Goal: Information Seeking & Learning: Learn about a topic

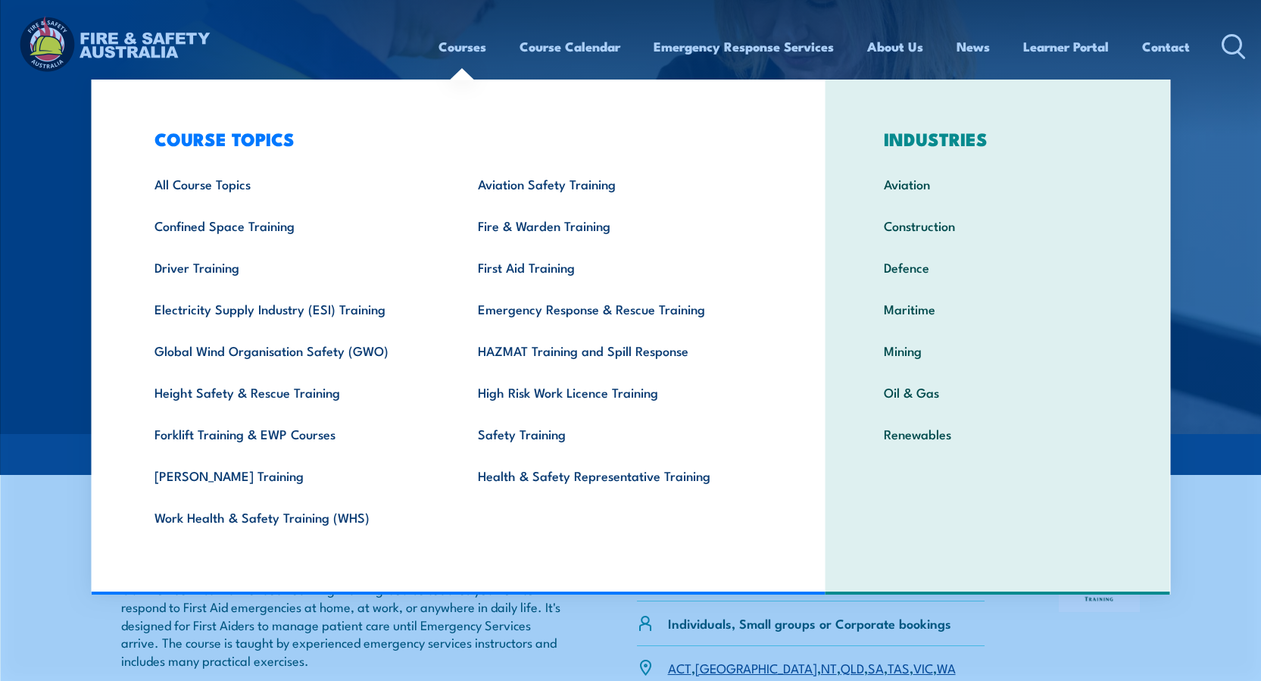
click at [463, 45] on link "Courses" at bounding box center [463, 47] width 48 height 40
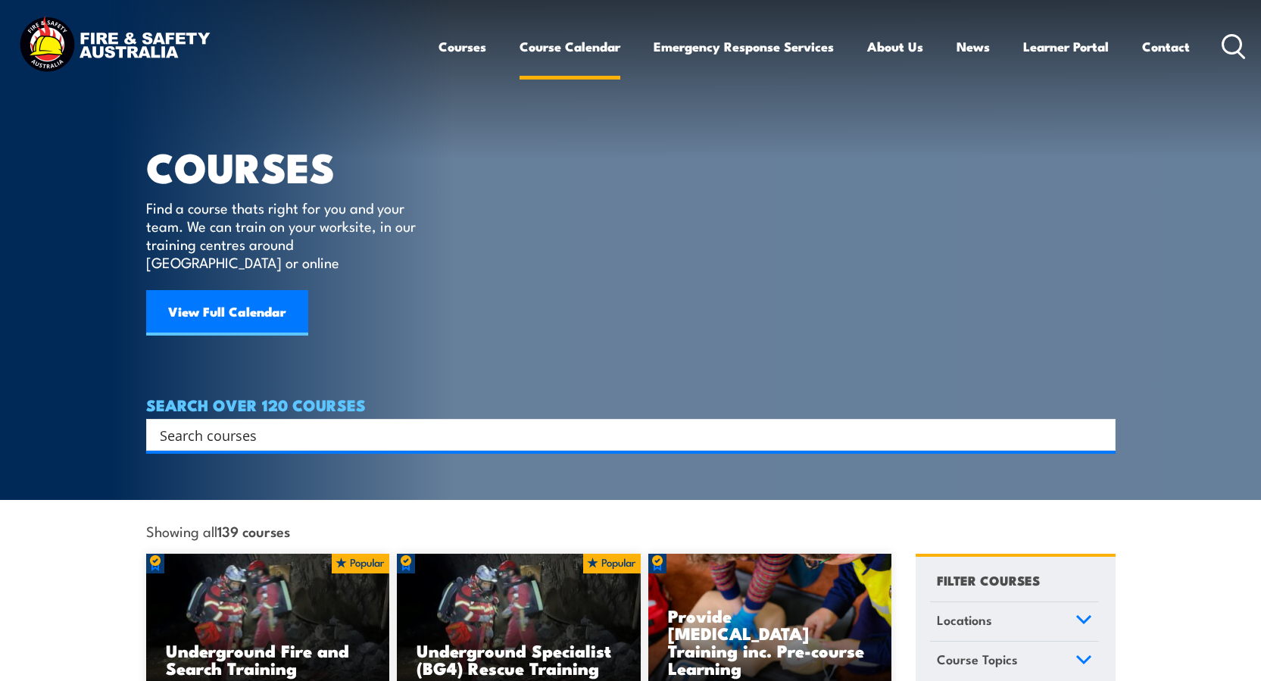
click at [555, 45] on link "Course Calendar" at bounding box center [570, 47] width 101 height 40
click at [237, 296] on link "View Full Calendar" at bounding box center [227, 312] width 162 height 45
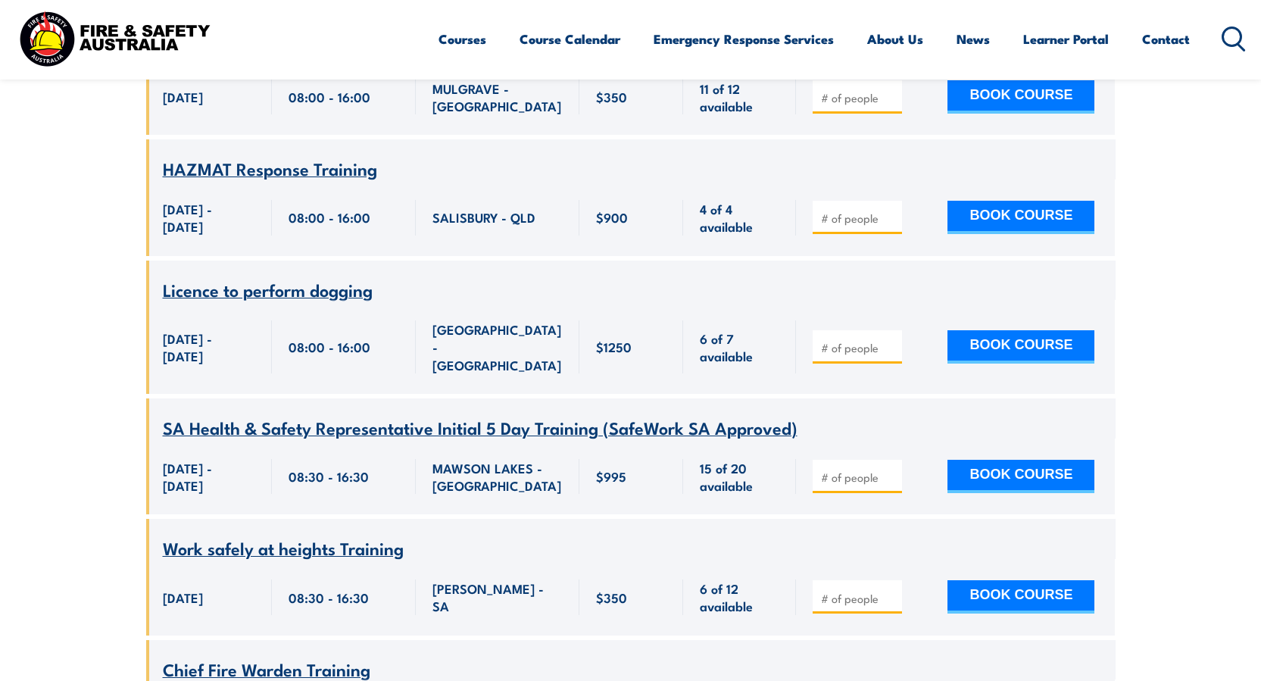
scroll to position [3031, 0]
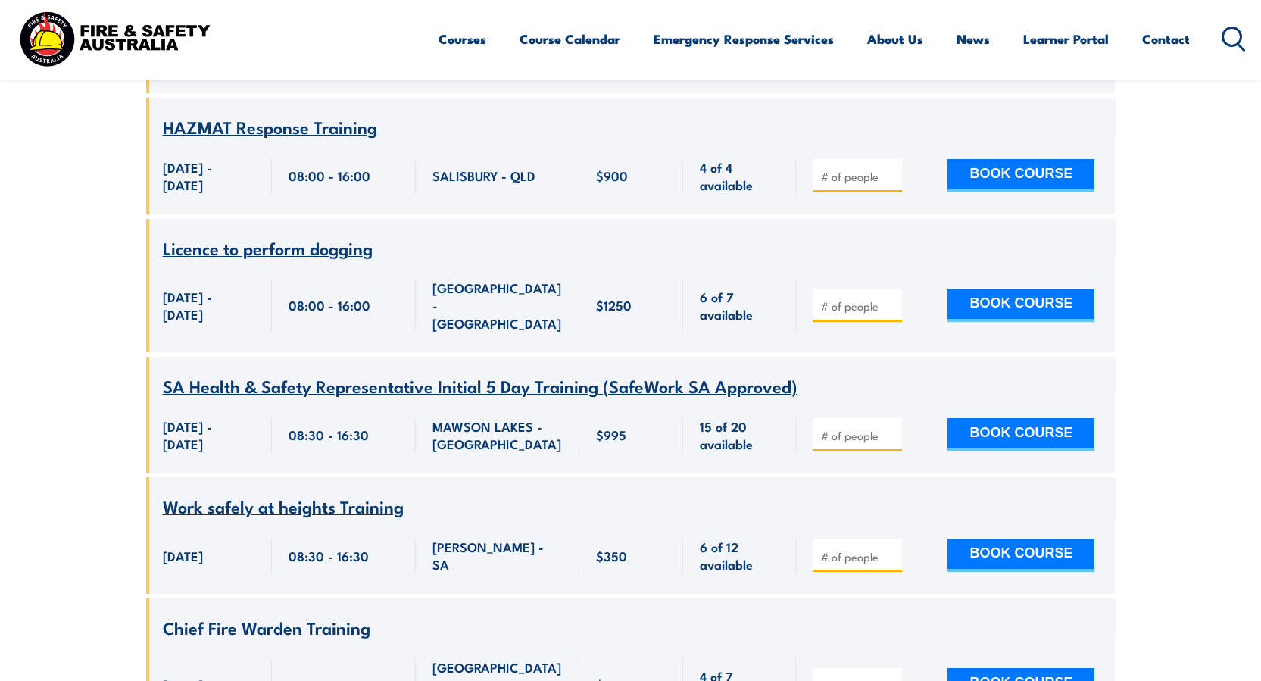
click at [341, 373] on span "SA Health & Safety Representative Initial 5 Day Training (SafeWork SA Approved)" at bounding box center [480, 386] width 635 height 26
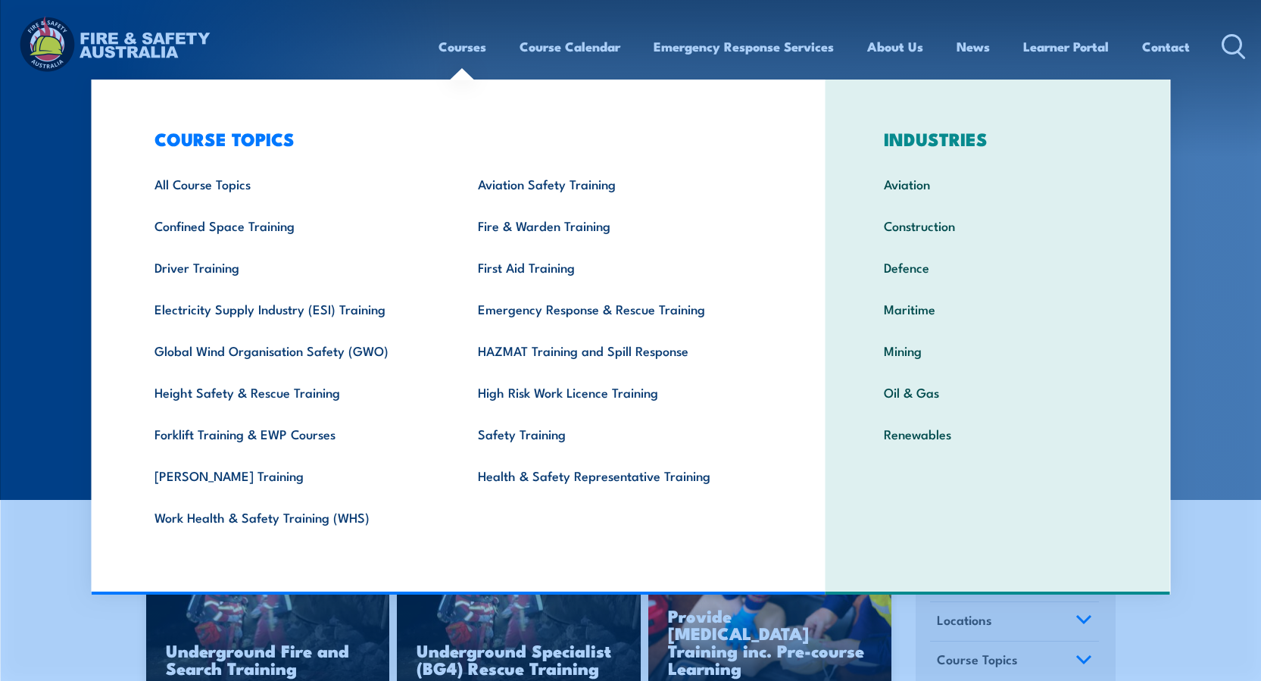
click at [464, 41] on link "Courses" at bounding box center [463, 47] width 48 height 40
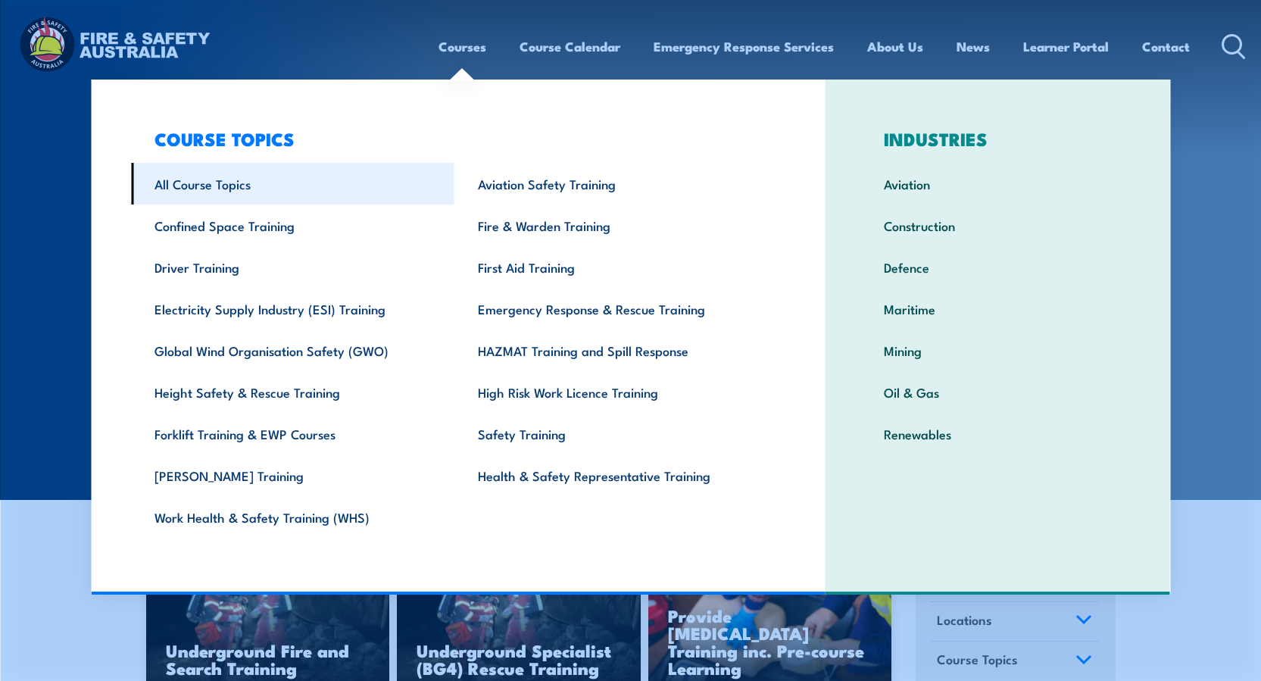
click at [207, 183] on link "All Course Topics" at bounding box center [293, 184] width 324 height 42
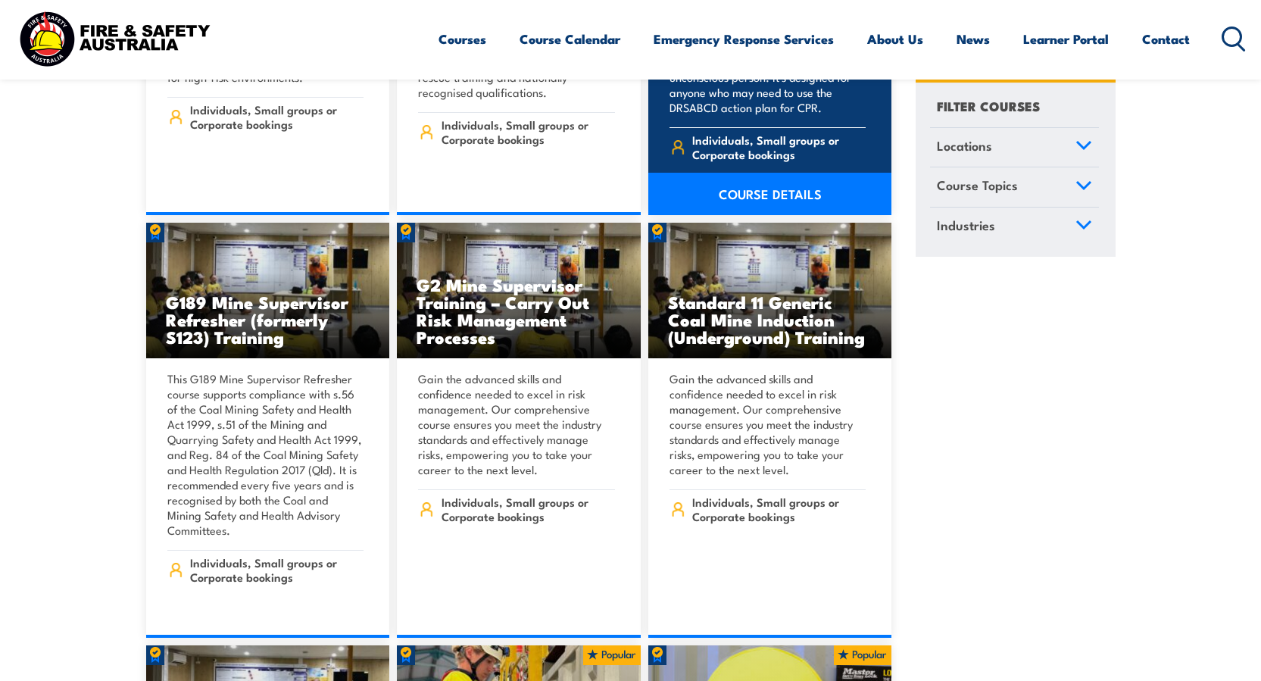
scroll to position [682, 0]
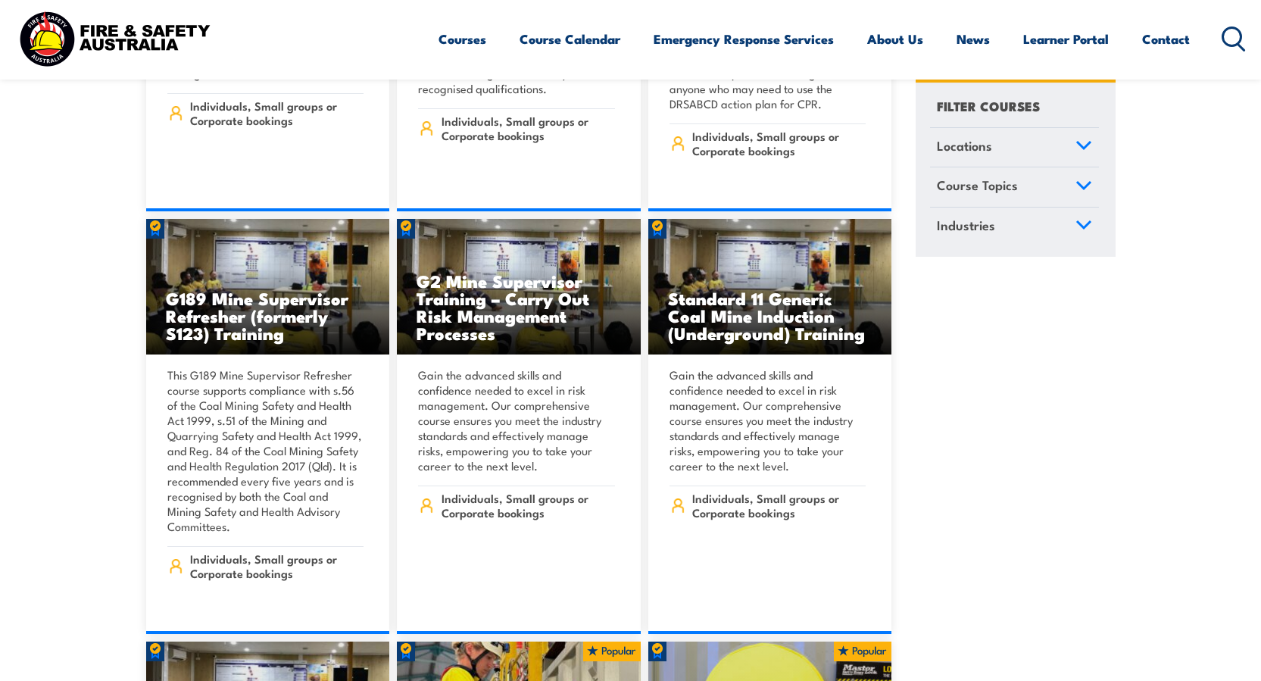
click at [1081, 149] on icon at bounding box center [1084, 145] width 17 height 11
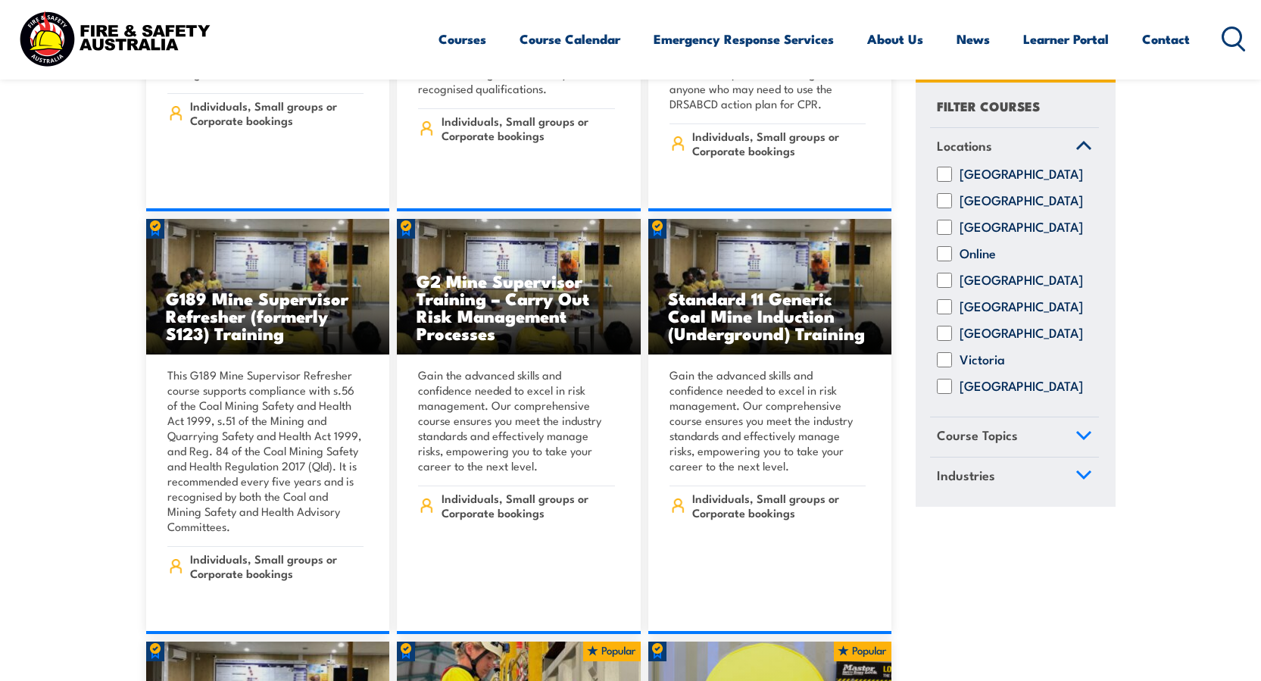
click at [949, 315] on input "[GEOGRAPHIC_DATA]" at bounding box center [944, 307] width 15 height 15
checkbox input "true"
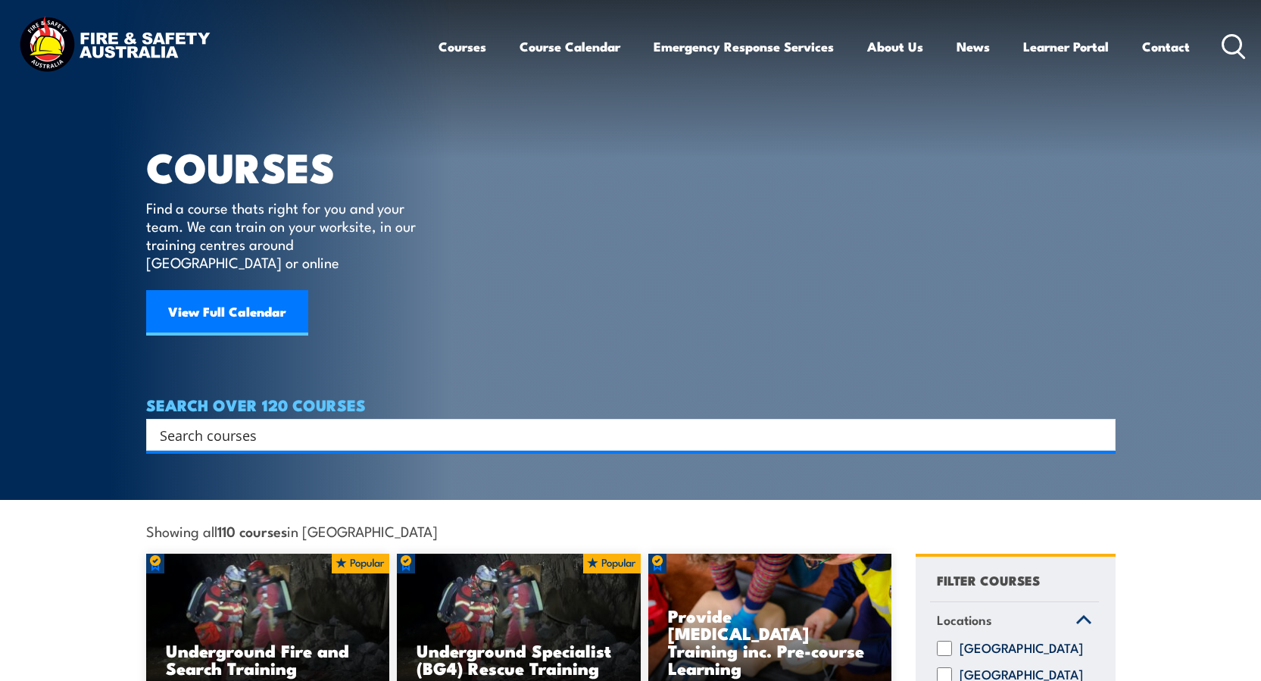
click at [270, 424] on input "Search input" at bounding box center [621, 435] width 923 height 23
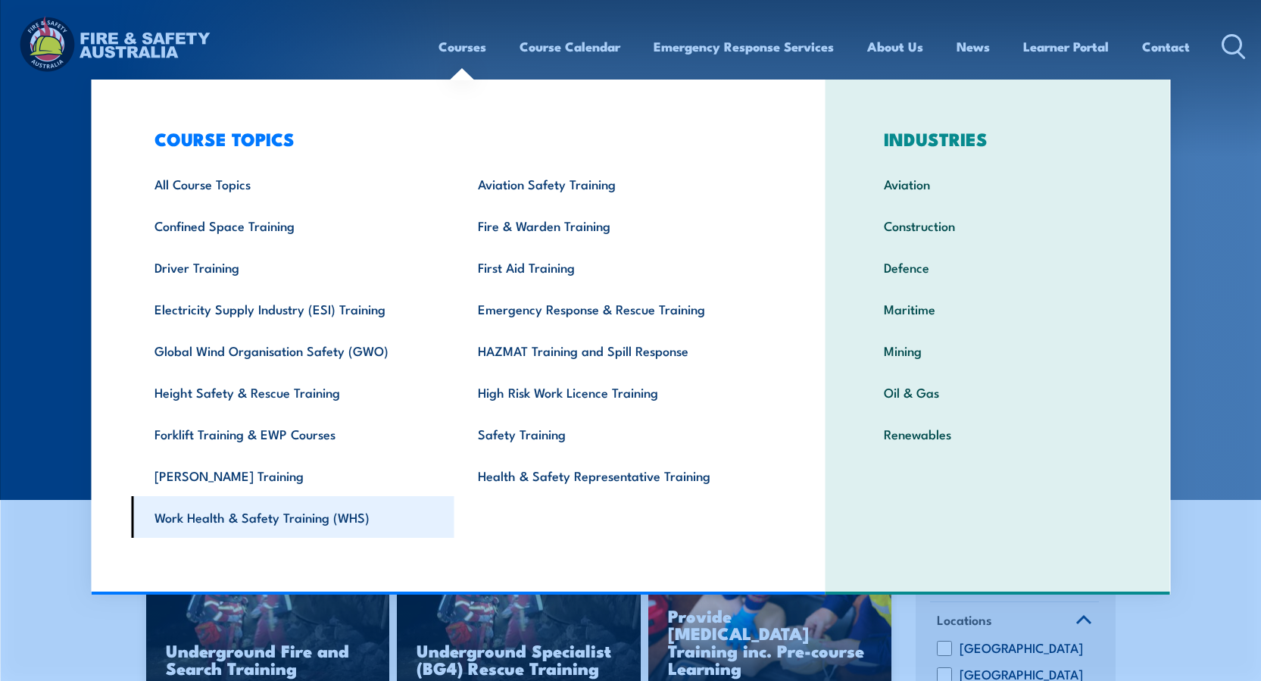
click at [251, 519] on link "Work Health & Safety Training (WHS)" at bounding box center [293, 517] width 324 height 42
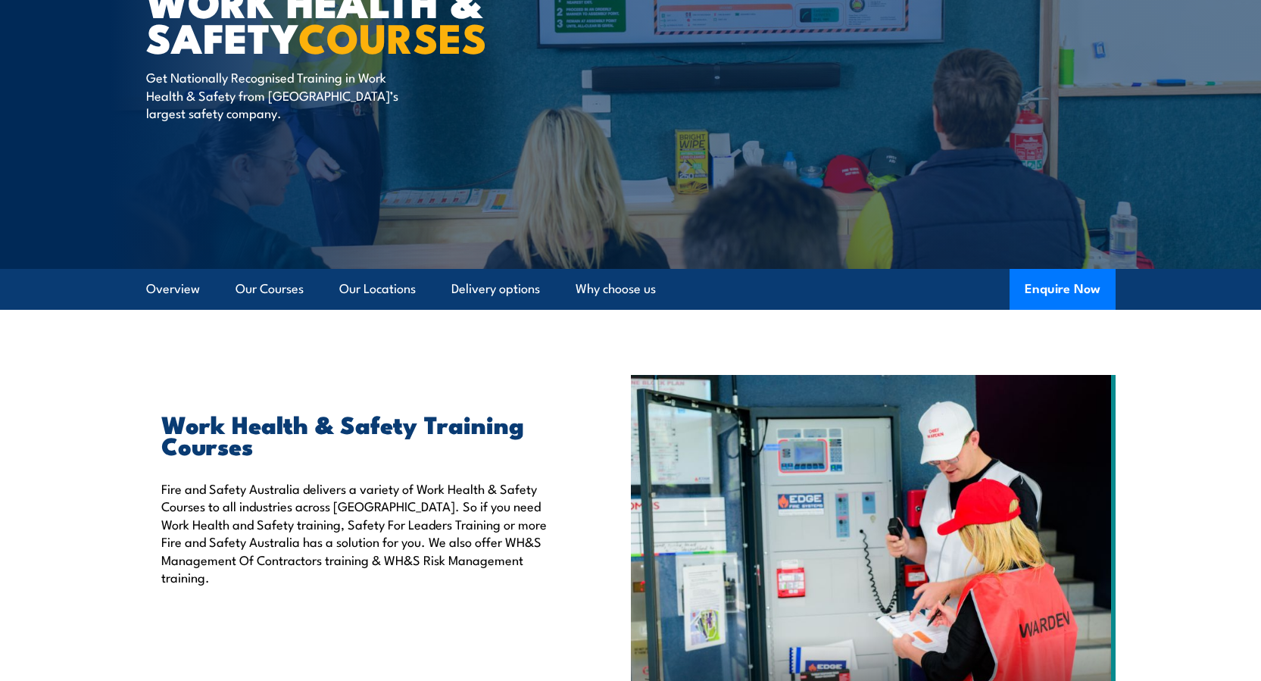
scroll to position [303, 0]
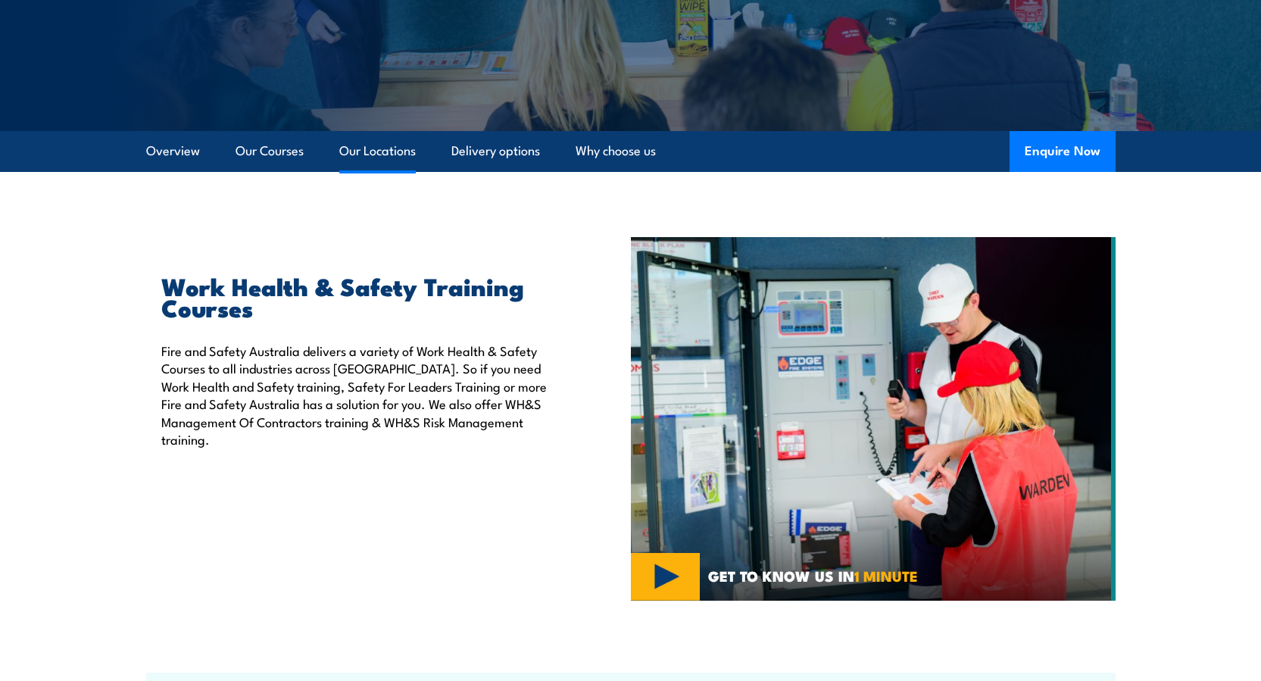
click at [375, 151] on link "Our Locations" at bounding box center [377, 151] width 77 height 40
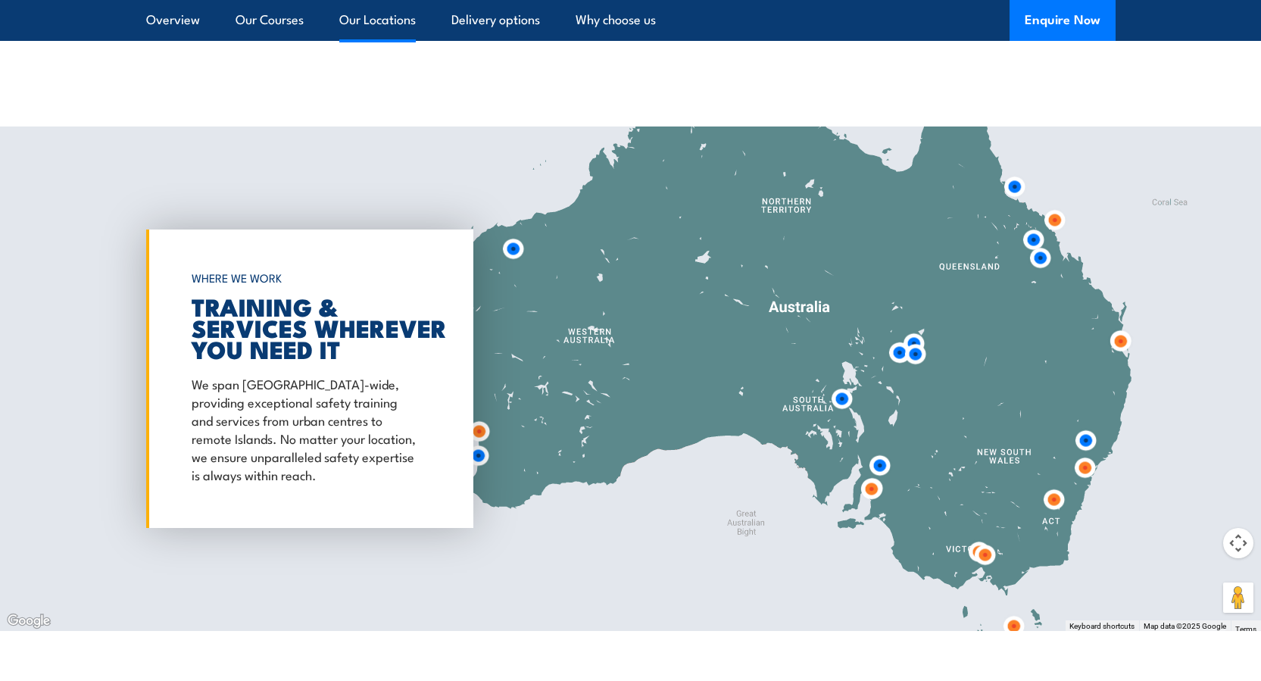
scroll to position [2042, 0]
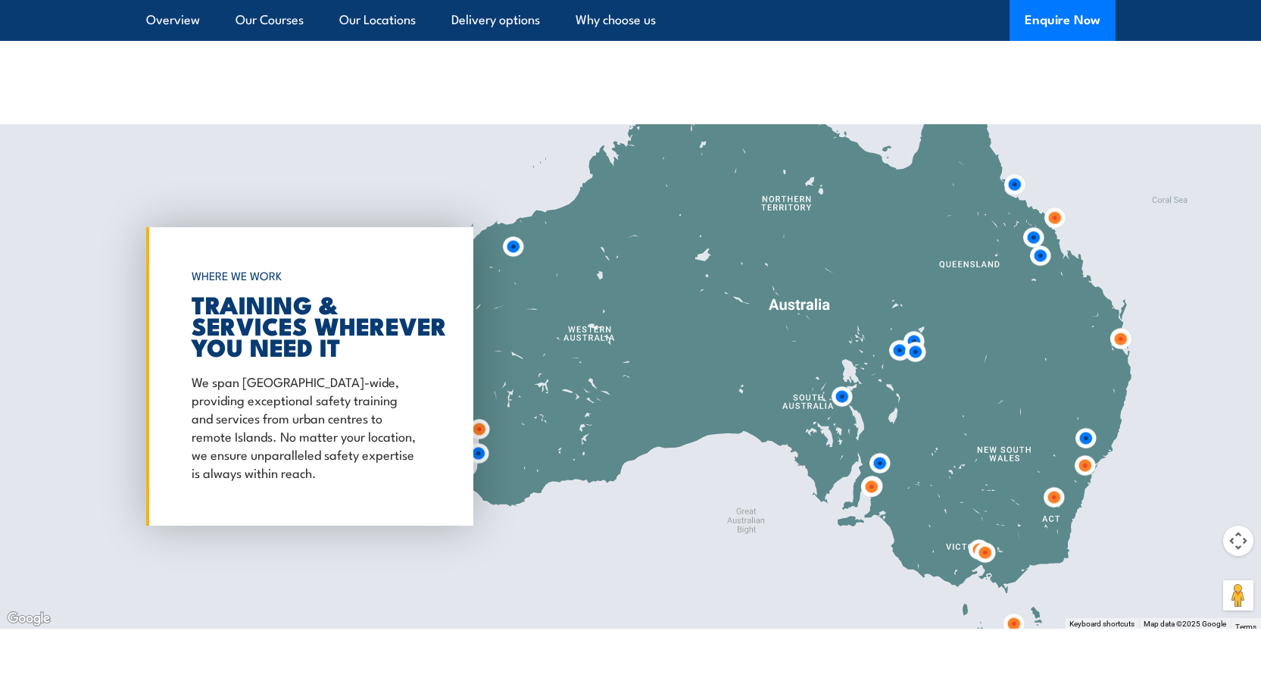
click at [876, 473] on img at bounding box center [872, 487] width 28 height 28
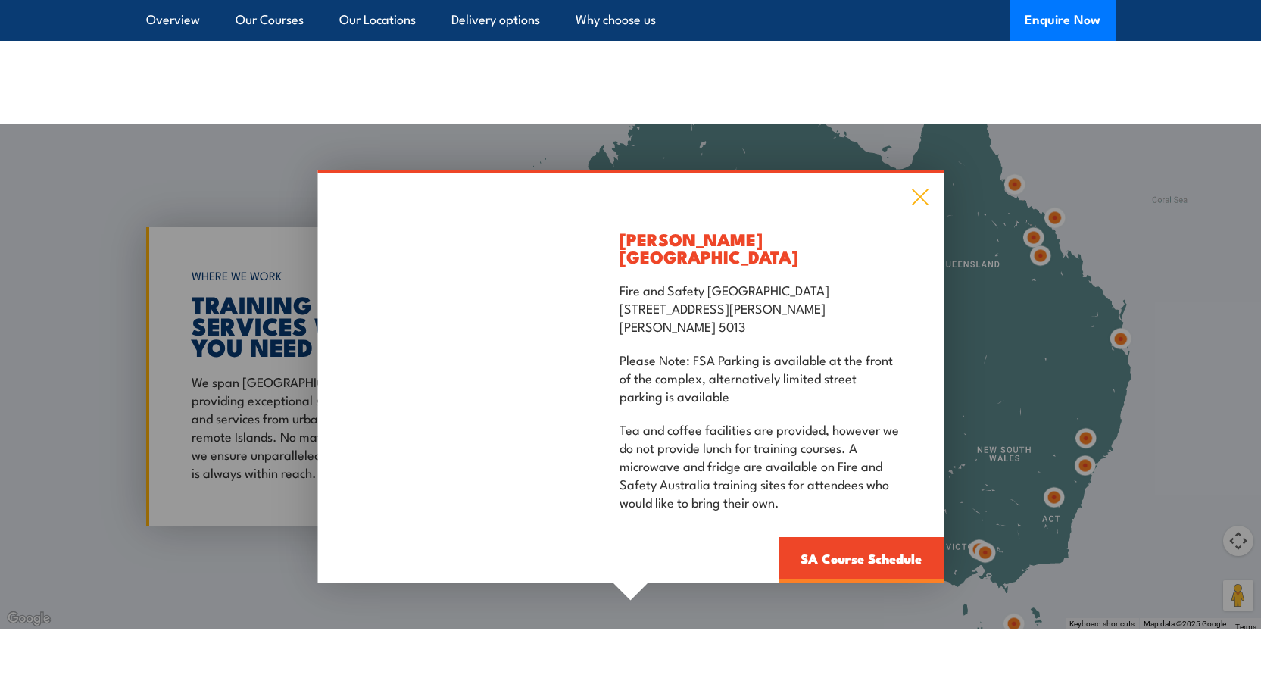
click at [916, 189] on icon at bounding box center [919, 197] width 17 height 17
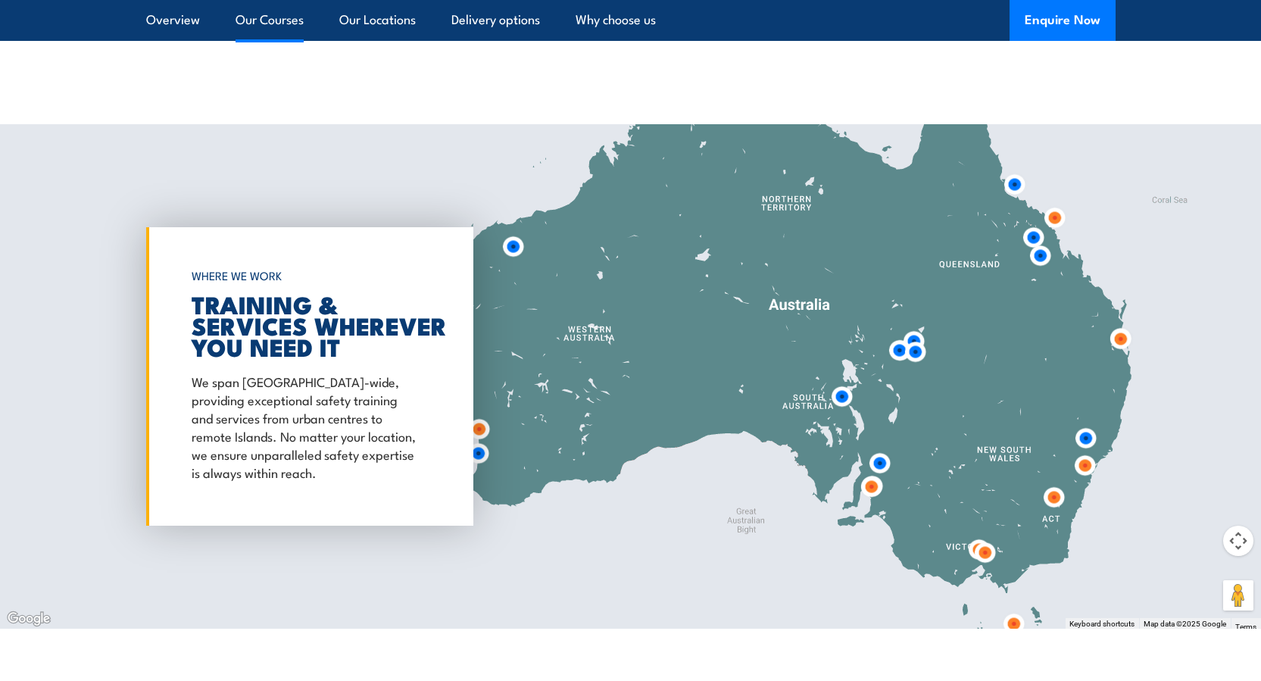
click at [270, 20] on link "Our Courses" at bounding box center [270, 20] width 68 height 40
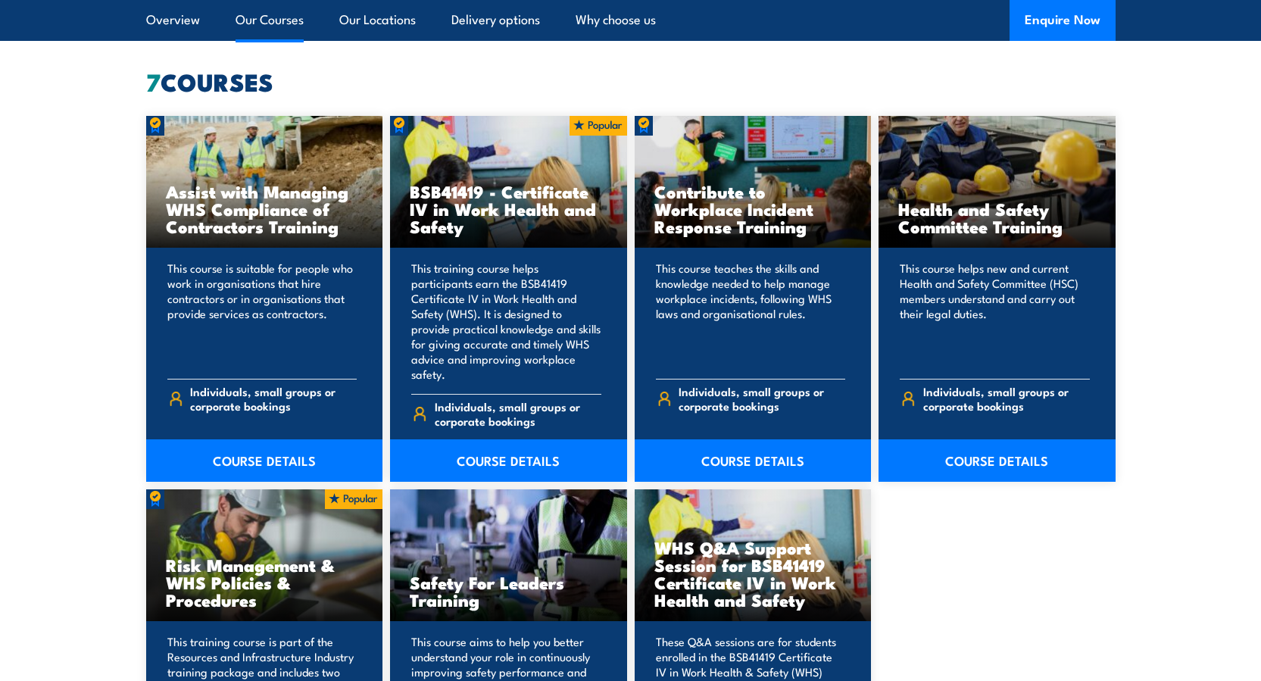
scroll to position [1149, 0]
